Goal: Task Accomplishment & Management: Complete application form

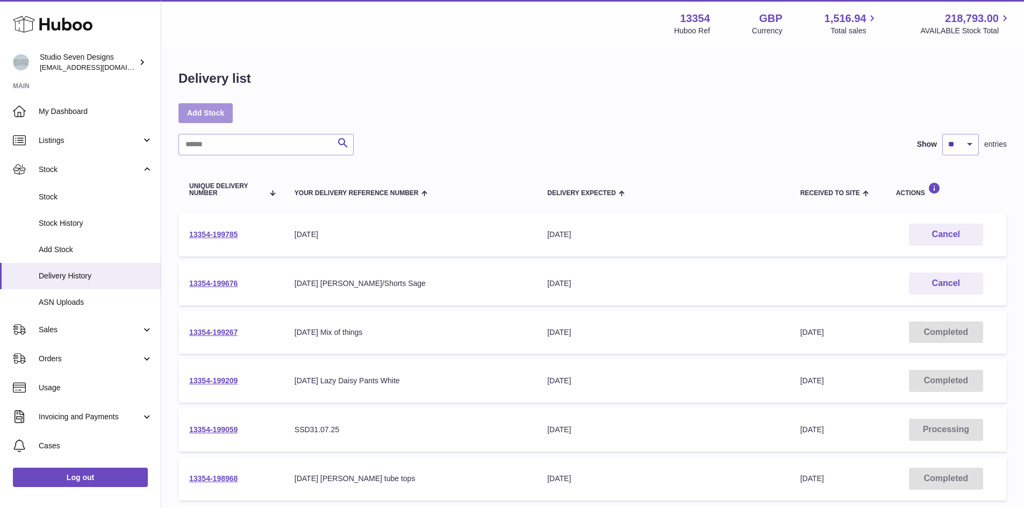
click at [231, 109] on link "Add Stock" at bounding box center [205, 112] width 54 height 19
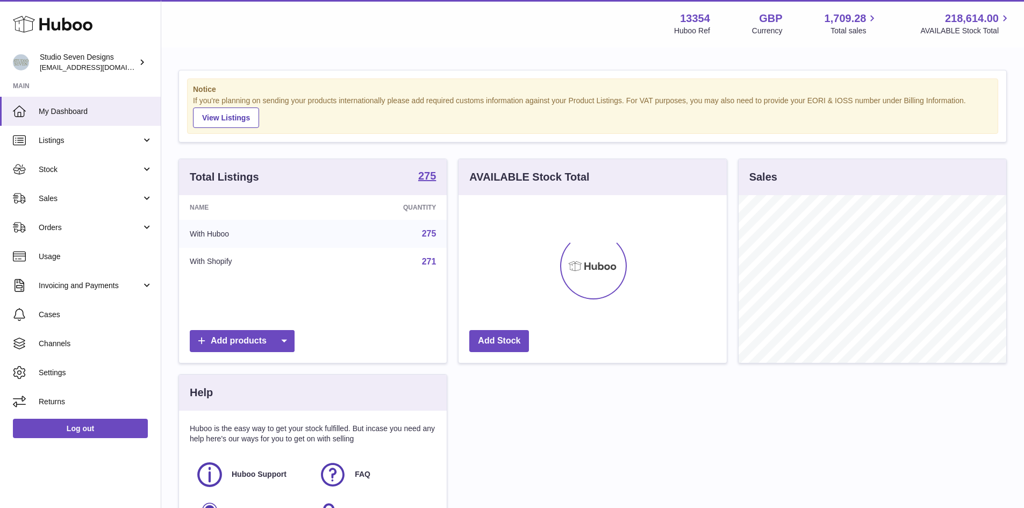
scroll to position [168, 268]
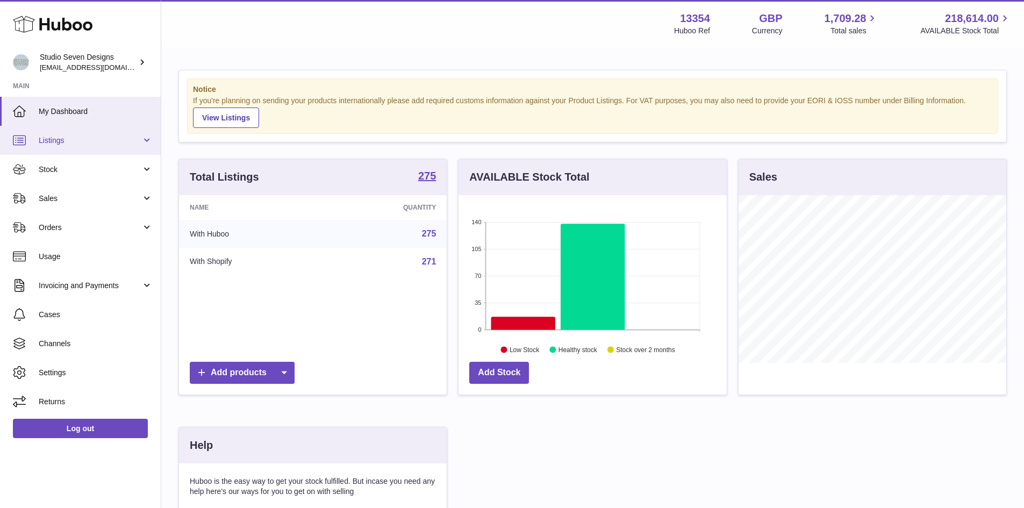
click at [135, 154] on link "Listings" at bounding box center [80, 140] width 161 height 29
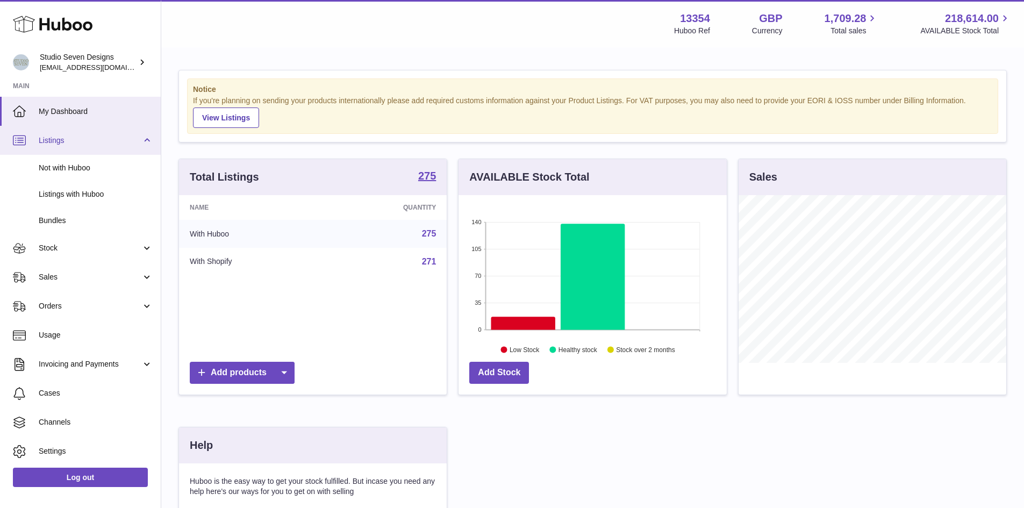
click at [135, 146] on link "Listings" at bounding box center [80, 140] width 161 height 29
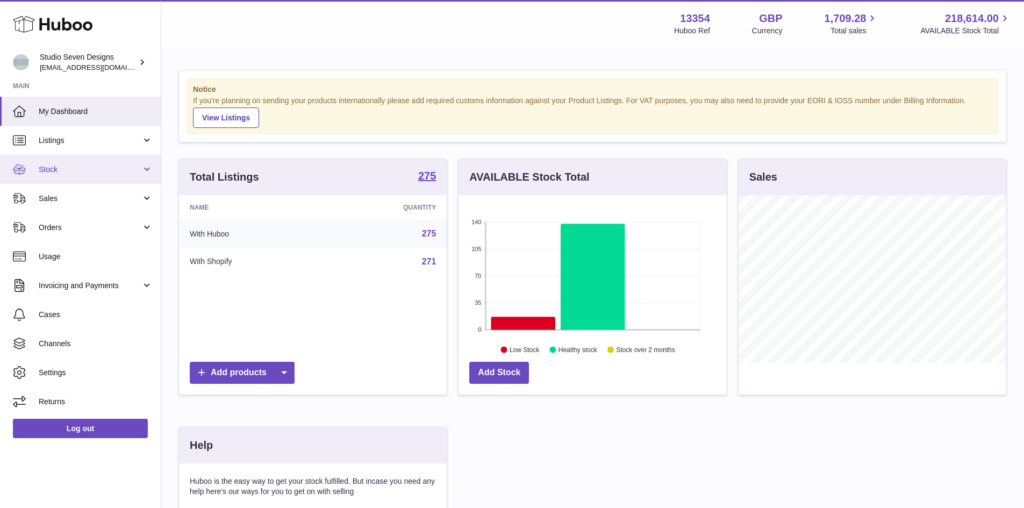
click at [130, 170] on span "Stock" at bounding box center [90, 169] width 103 height 10
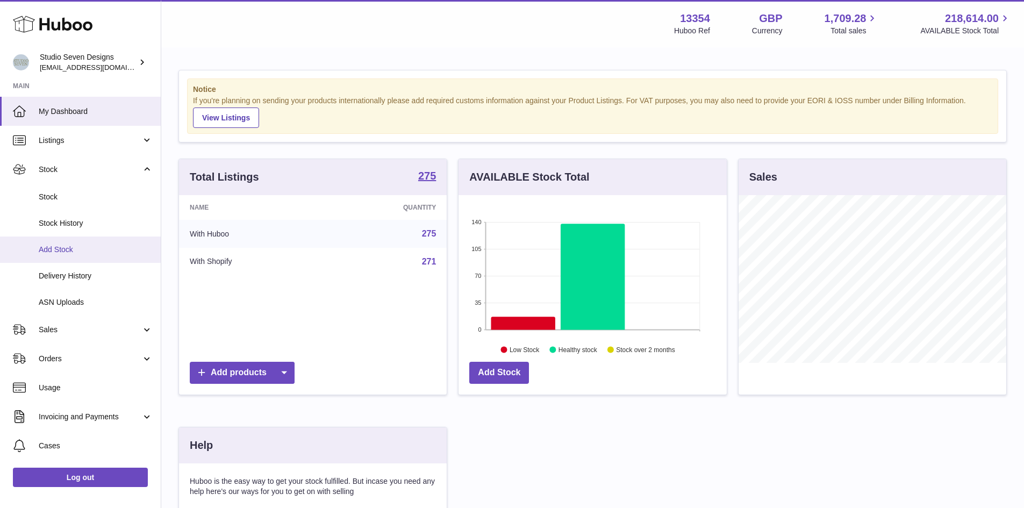
click at [59, 257] on link "Add Stock" at bounding box center [80, 249] width 161 height 26
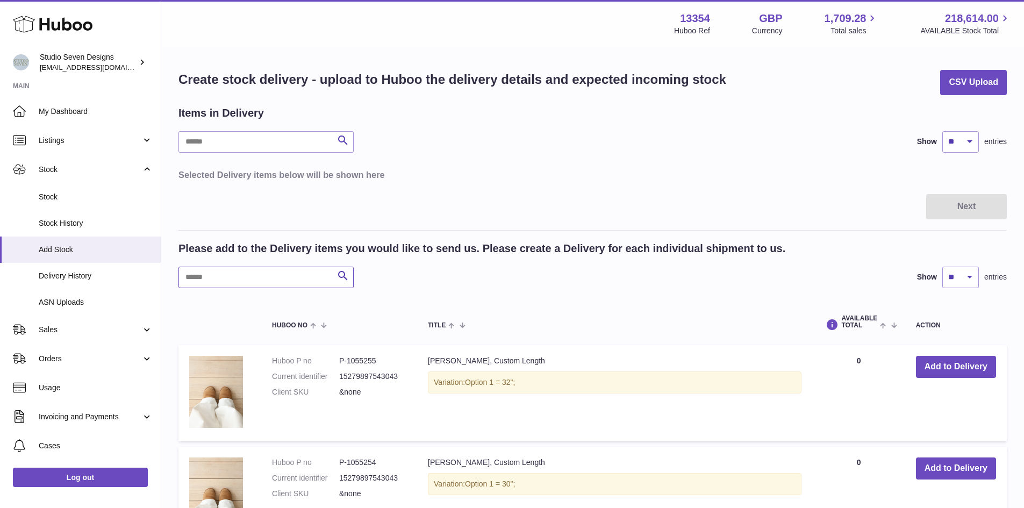
click at [302, 273] on input "text" at bounding box center [265, 277] width 175 height 21
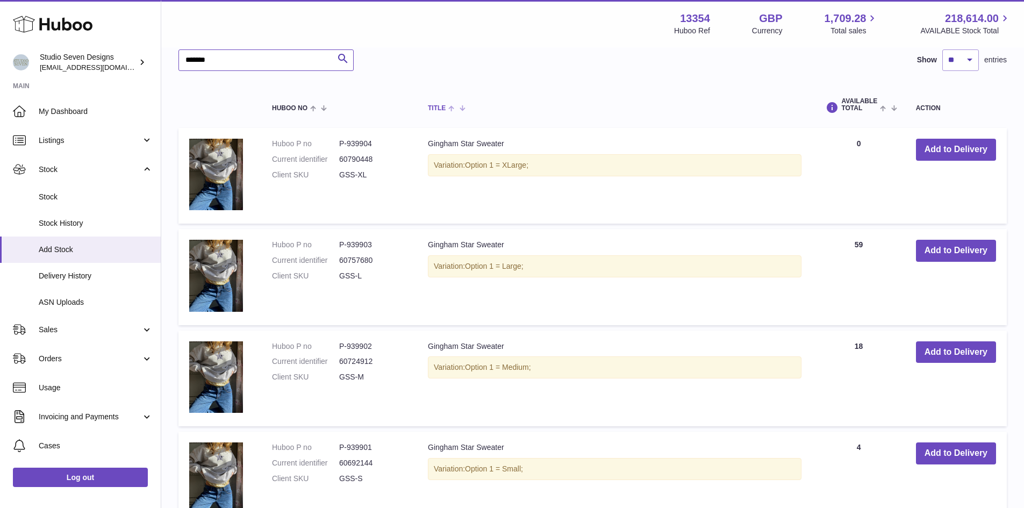
scroll to position [218, 0]
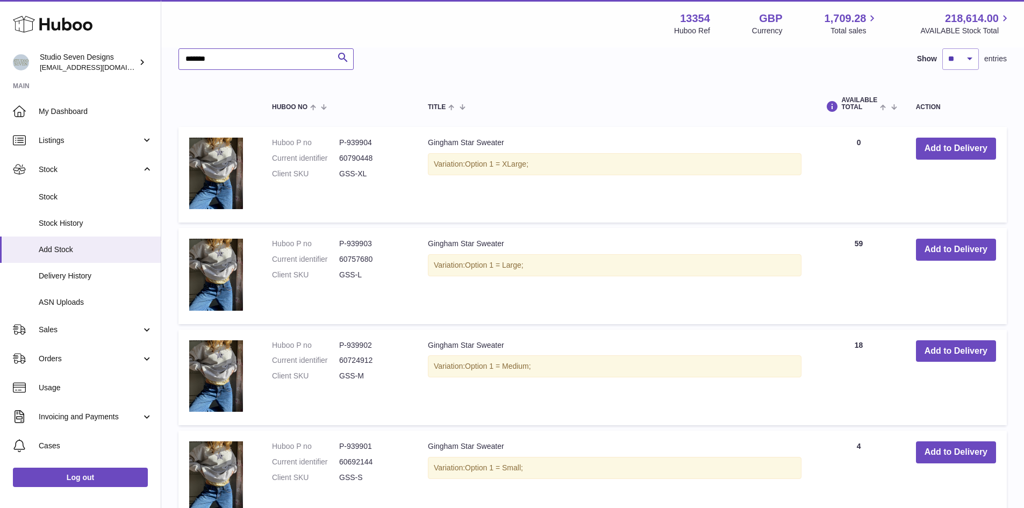
type input "*******"
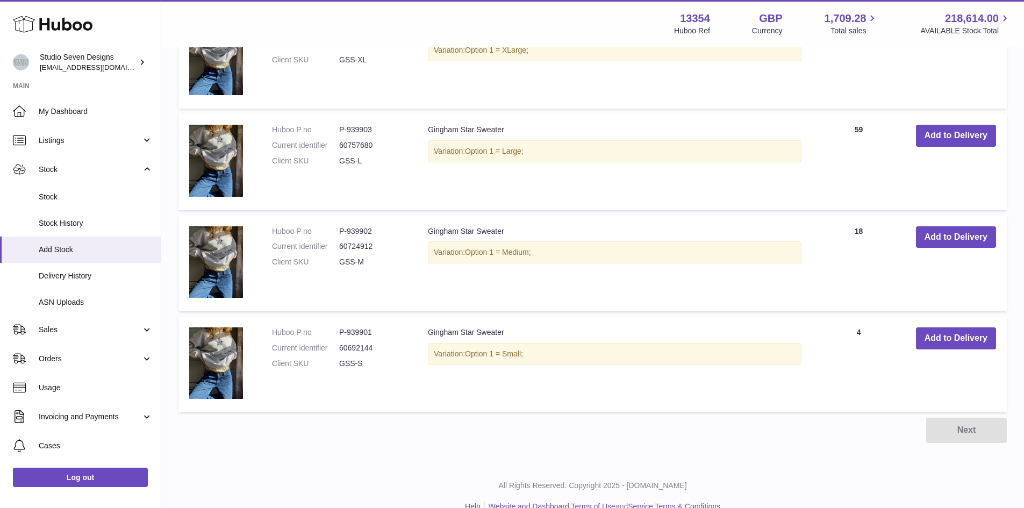
scroll to position [352, 0]
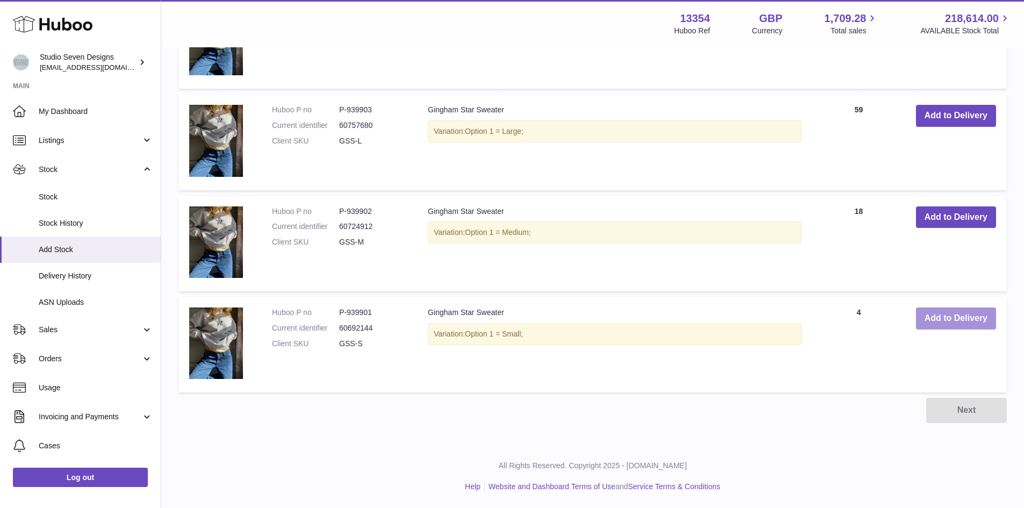
click at [934, 316] on button "Add to Delivery" at bounding box center [956, 318] width 80 height 22
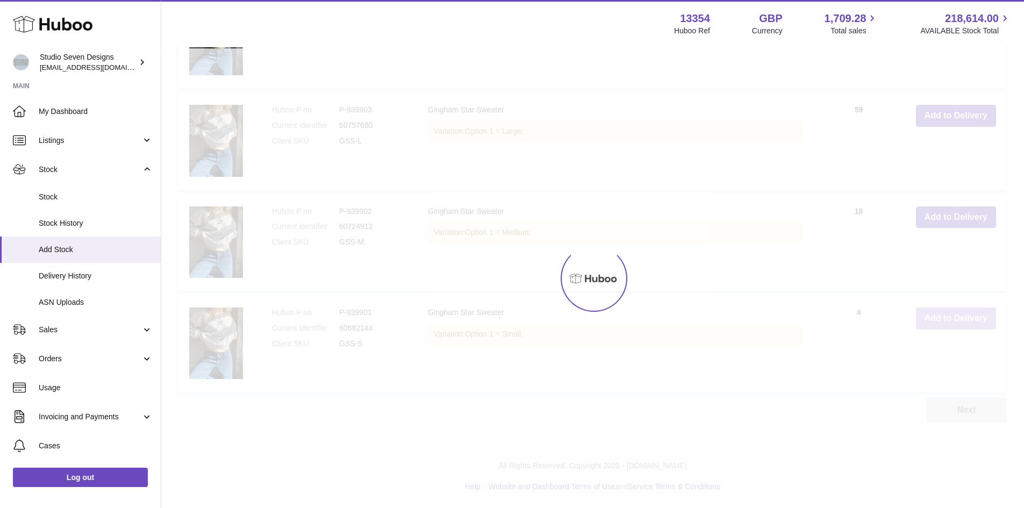
scroll to position [471, 0]
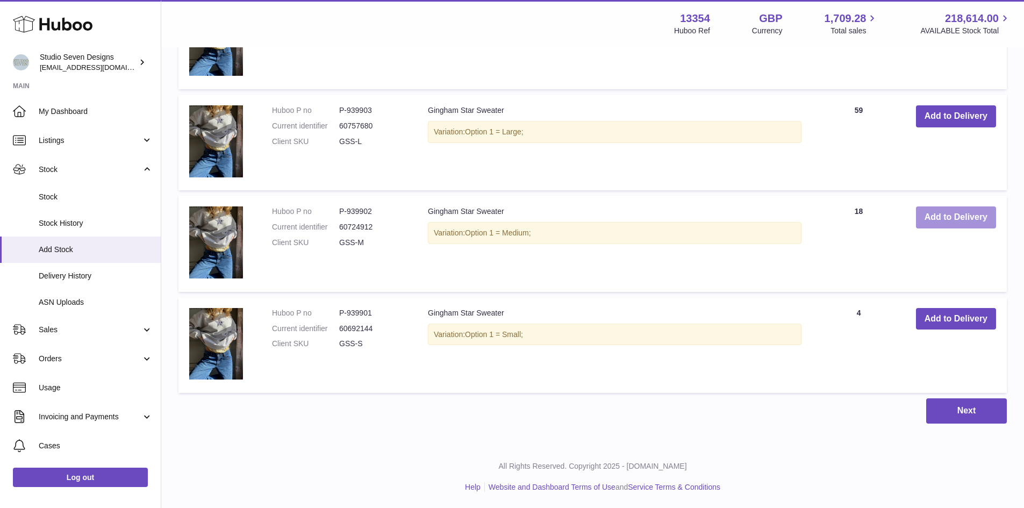
click at [952, 228] on button "Add to Delivery" at bounding box center [956, 217] width 80 height 22
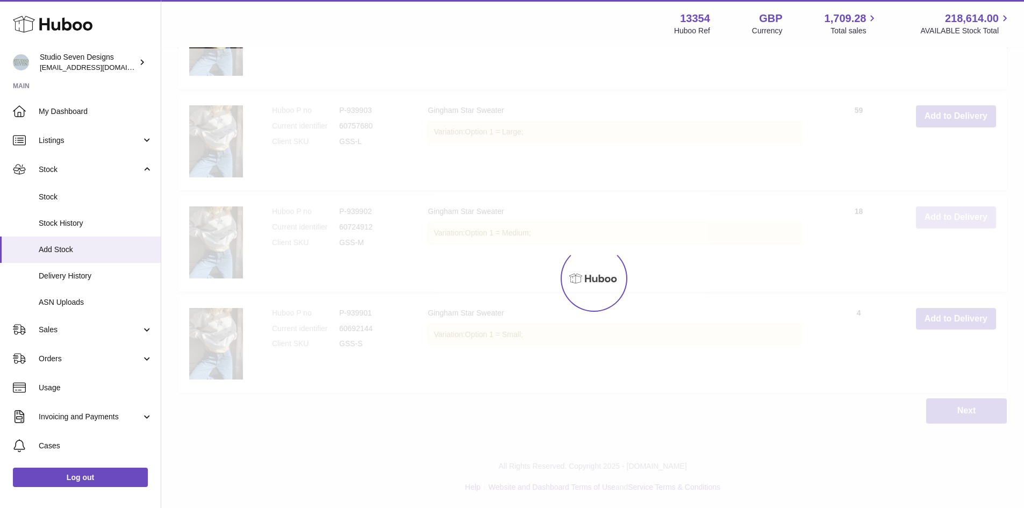
scroll to position [572, 0]
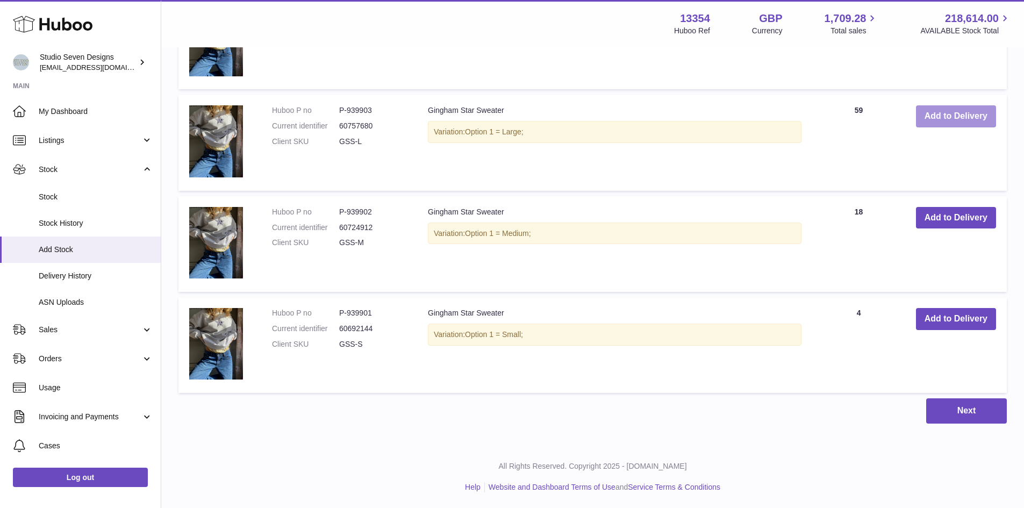
click at [948, 124] on button "Add to Delivery" at bounding box center [956, 116] width 80 height 22
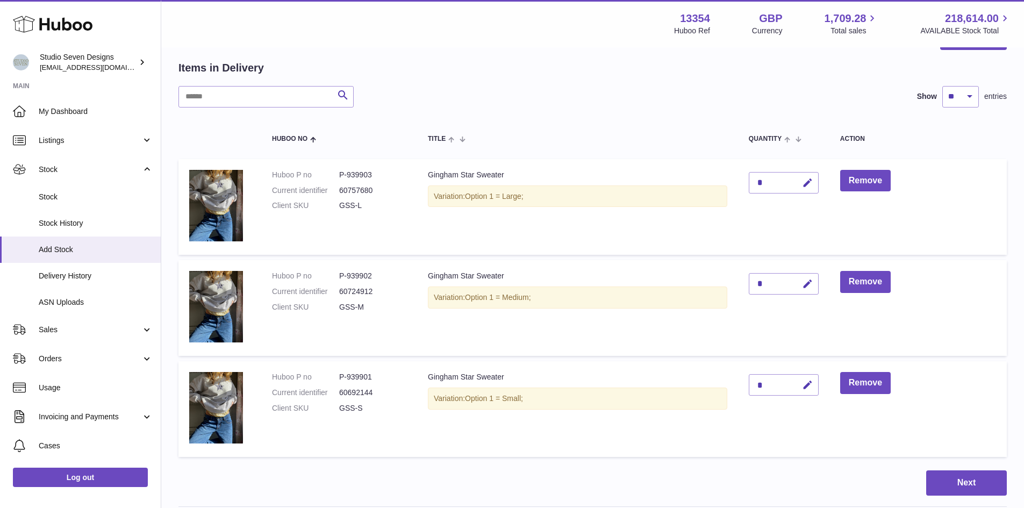
scroll to position [45, 0]
click at [806, 380] on icon "button" at bounding box center [807, 385] width 11 height 11
type input "**"
click at [806, 379] on button "submit" at bounding box center [806, 385] width 20 height 17
click at [808, 285] on icon "button" at bounding box center [807, 284] width 11 height 11
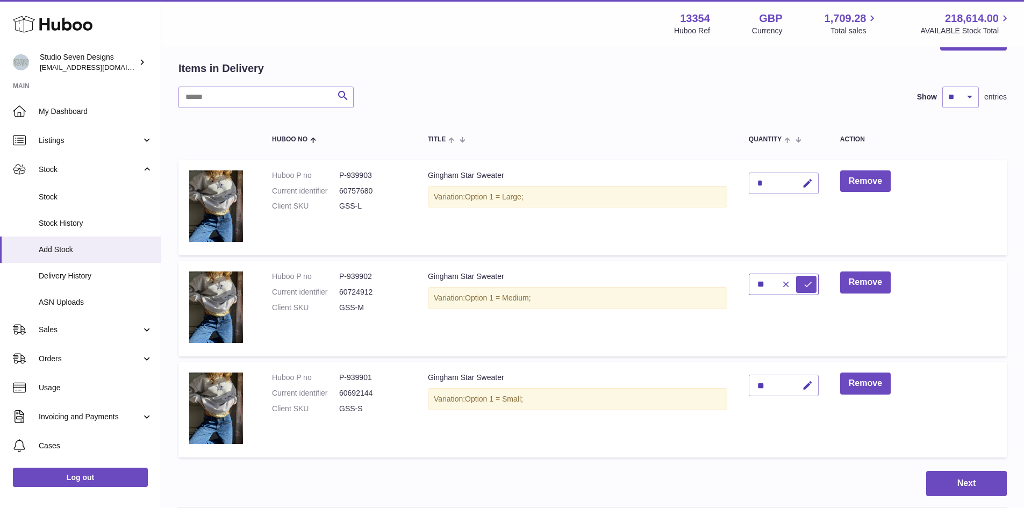
type input "**"
click at [808, 285] on icon "submit" at bounding box center [808, 284] width 10 height 10
click at [807, 183] on icon "button" at bounding box center [807, 183] width 11 height 11
type input "**"
click at [816, 184] on button "submit" at bounding box center [806, 183] width 20 height 17
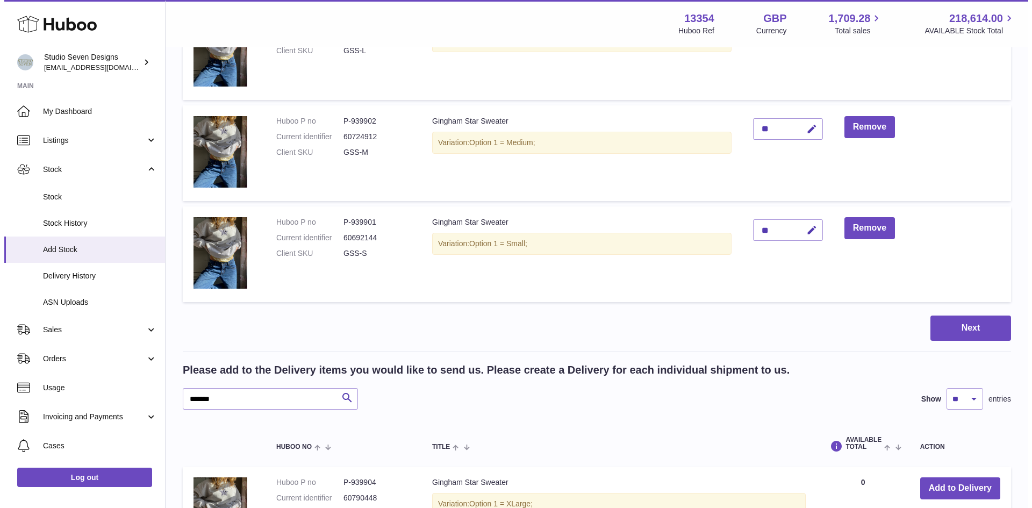
scroll to position [204, 0]
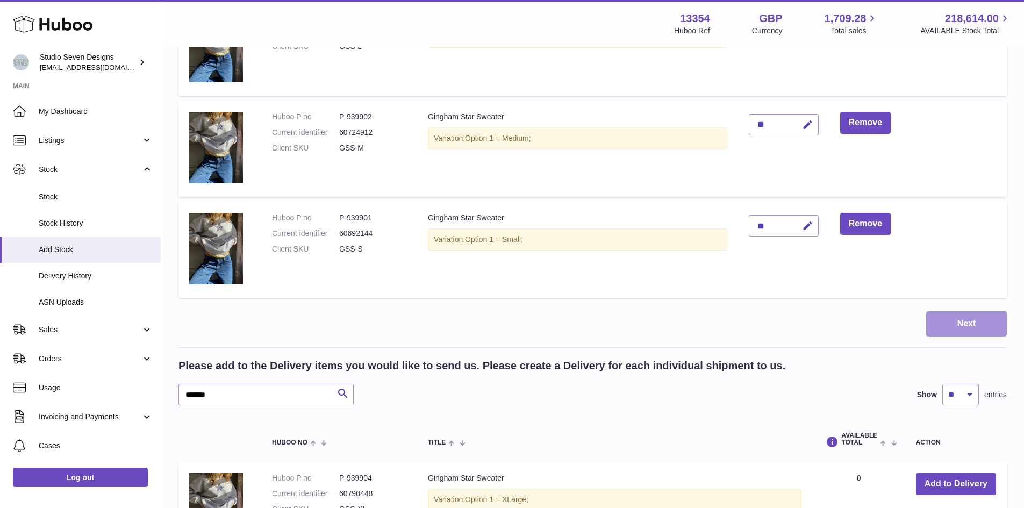
click at [986, 331] on button "Next" at bounding box center [966, 323] width 81 height 25
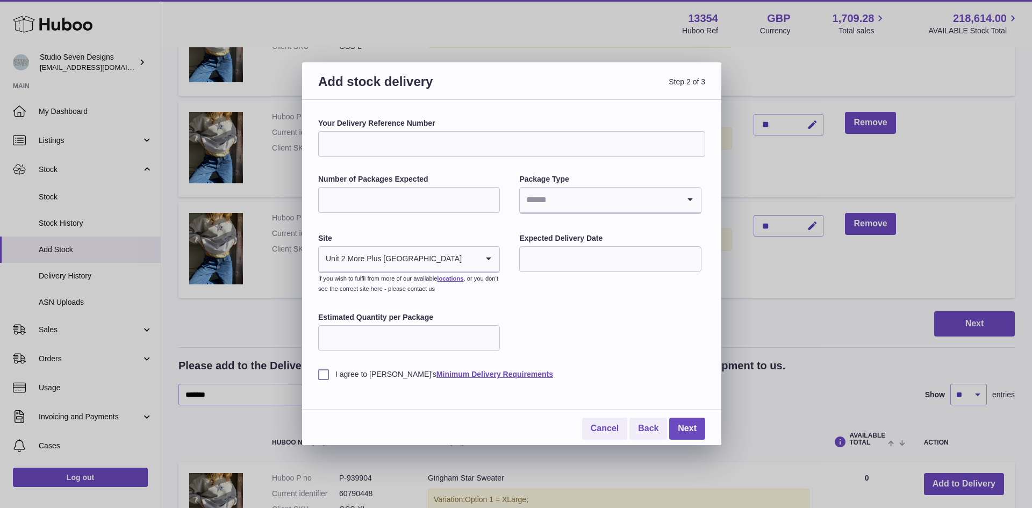
click at [615, 140] on input "Your Delivery Reference Number" at bounding box center [511, 144] width 387 height 26
type input "**********"
click at [454, 192] on input "Number of Packages Expected" at bounding box center [409, 200] width 182 height 26
type input "*"
click at [550, 193] on input "Search for option" at bounding box center [599, 200] width 159 height 25
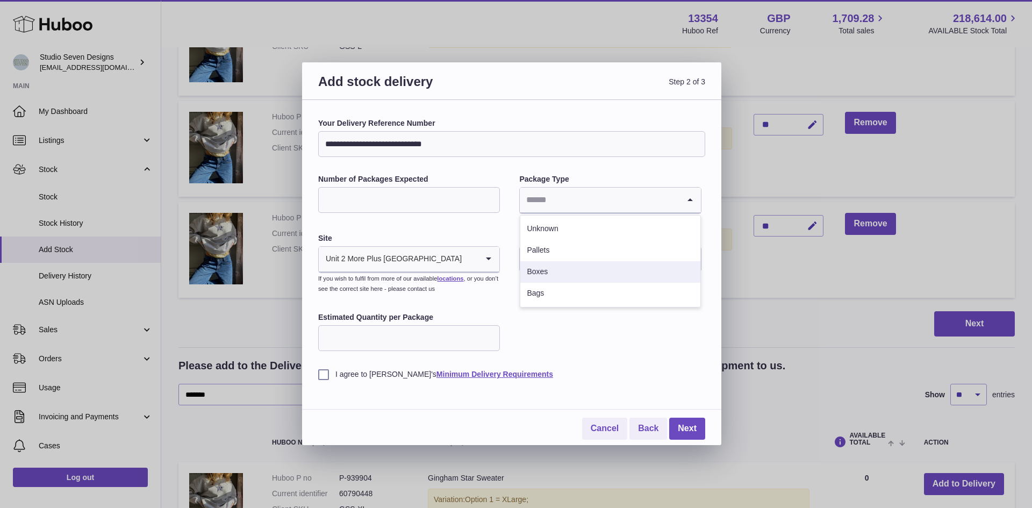
click at [551, 272] on li "Boxes" at bounding box center [610, 271] width 180 height 21
click at [649, 264] on input "text" at bounding box center [610, 259] width 182 height 26
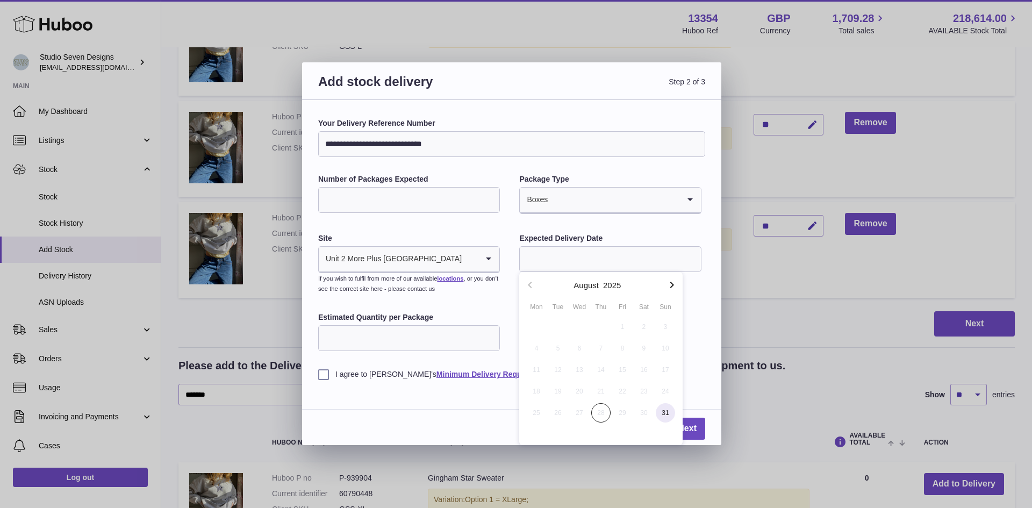
click at [666, 414] on span "31" at bounding box center [665, 412] width 19 height 19
click at [599, 250] on input "**********" at bounding box center [610, 259] width 182 height 26
click at [669, 288] on icon "button" at bounding box center [671, 284] width 13 height 13
click at [542, 325] on span "1" at bounding box center [536, 326] width 19 height 19
type input "**********"
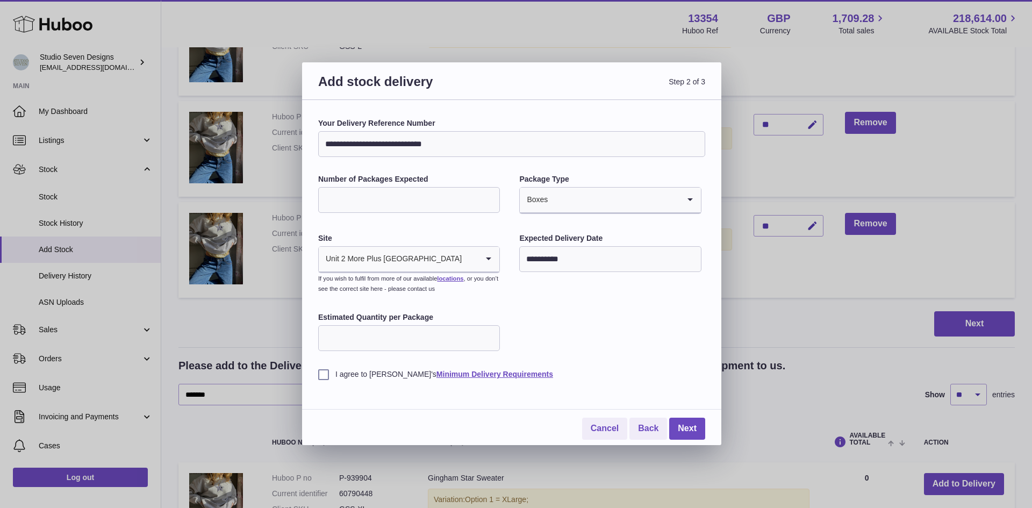
click at [325, 376] on label "I agree to [PERSON_NAME]'s Minimum Delivery Requirements" at bounding box center [511, 374] width 387 height 10
click at [684, 427] on link "Next" at bounding box center [687, 429] width 36 height 22
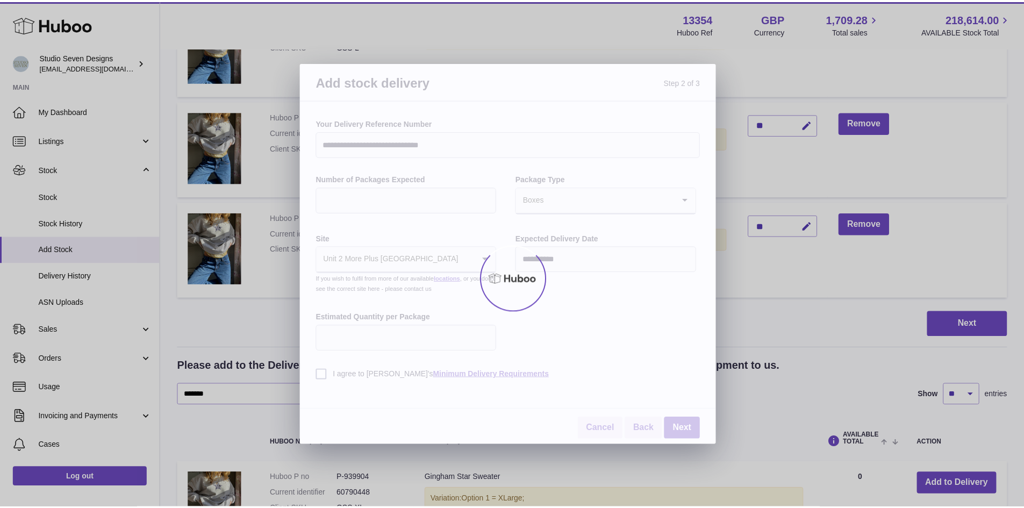
scroll to position [169, 0]
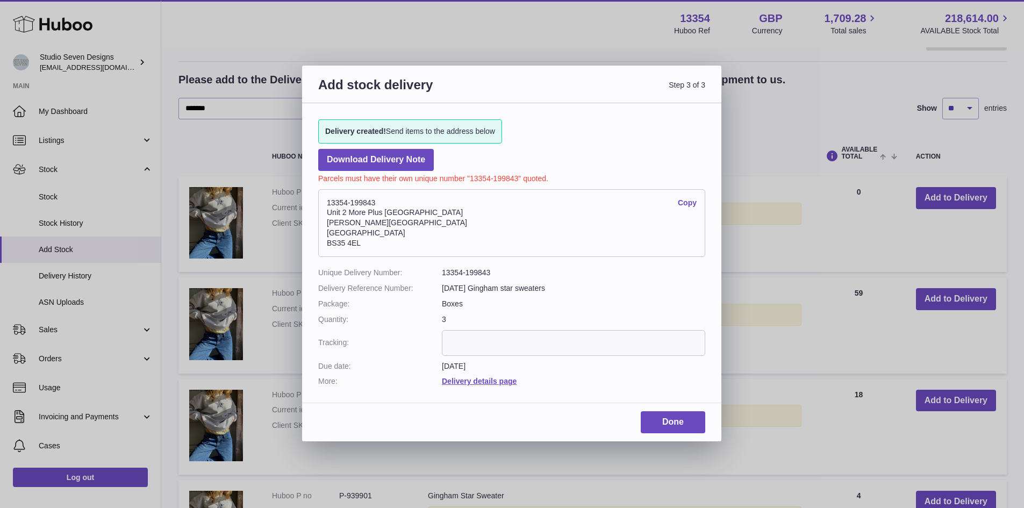
click at [456, 271] on dd "13354-199843" at bounding box center [573, 273] width 263 height 10
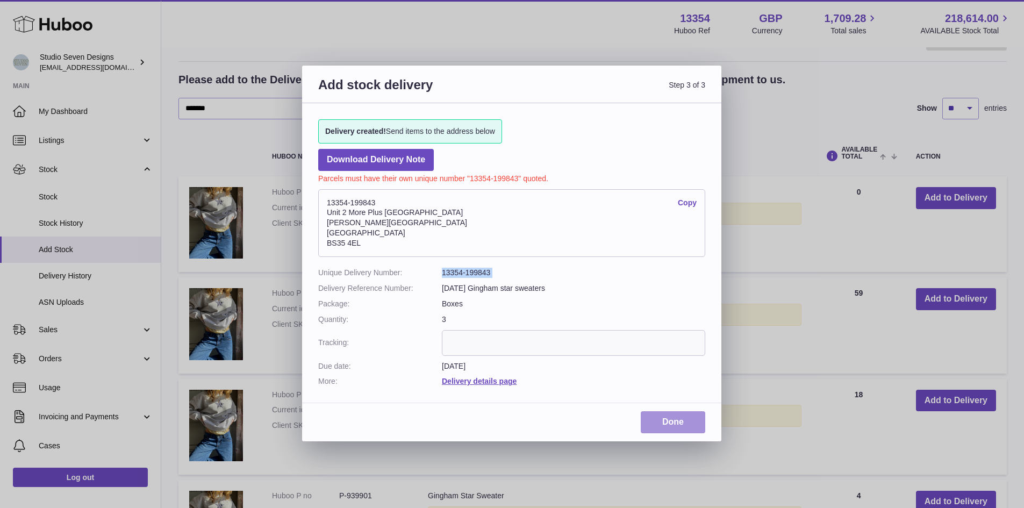
click at [680, 419] on link "Done" at bounding box center [673, 422] width 64 height 22
